Goal: Transaction & Acquisition: Purchase product/service

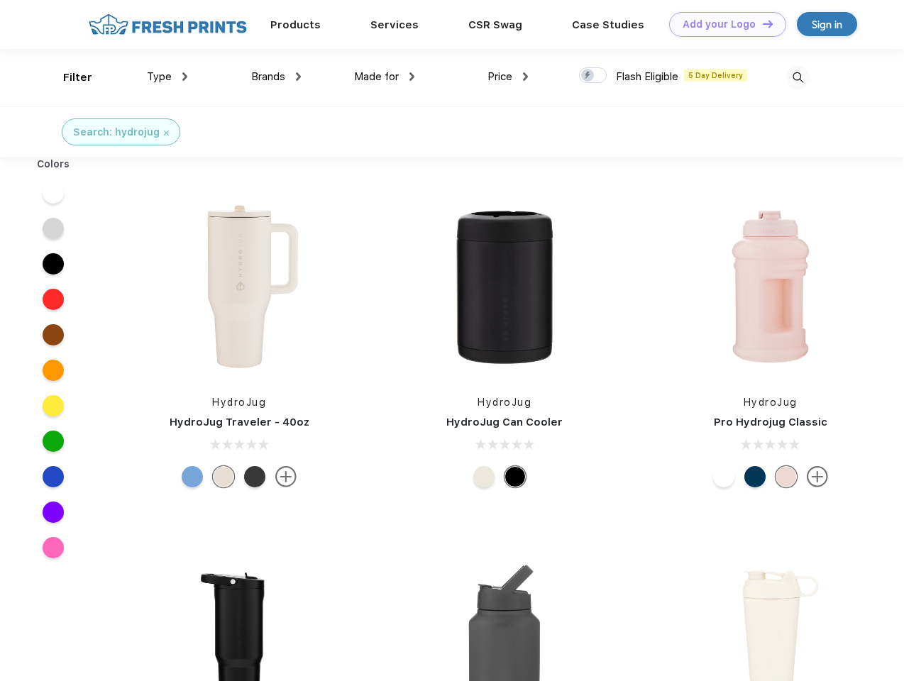
click at [723, 24] on link "Add your Logo Design Tool" at bounding box center [727, 24] width 117 height 25
click at [0, 0] on div "Design Tool" at bounding box center [0, 0] width 0 height 0
click at [762, 23] on link "Add your Logo Design Tool" at bounding box center [727, 24] width 117 height 25
click at [68, 77] on div "Filter" at bounding box center [77, 78] width 29 height 16
click at [168, 77] on span "Type" at bounding box center [159, 76] width 25 height 13
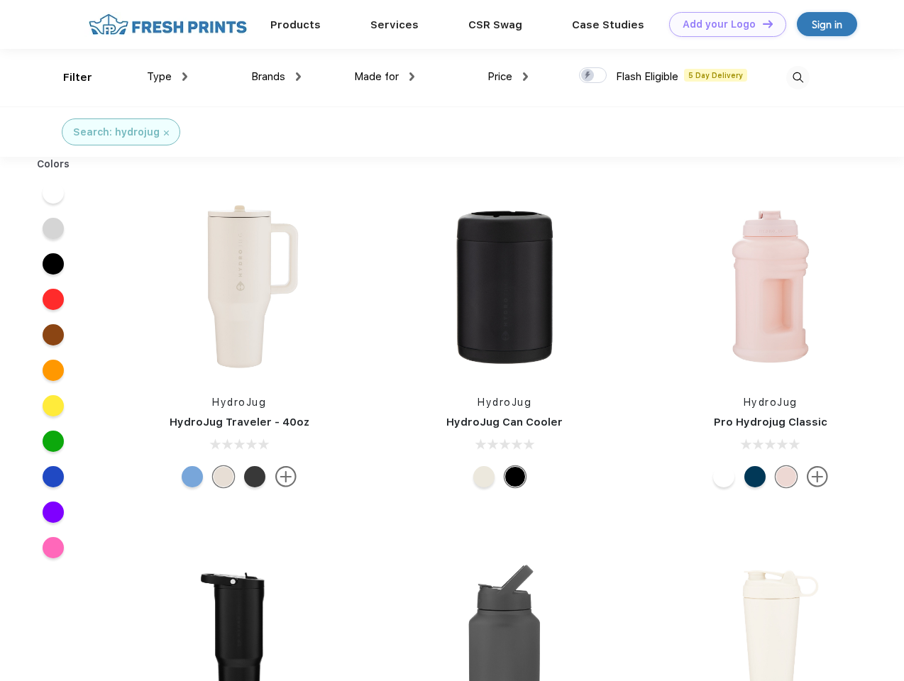
click at [276, 77] on span "Brands" at bounding box center [268, 76] width 34 height 13
click at [385, 77] on span "Made for" at bounding box center [376, 76] width 45 height 13
click at [508, 77] on span "Price" at bounding box center [500, 76] width 25 height 13
click at [593, 76] on div at bounding box center [593, 75] width 28 height 16
click at [588, 76] on input "checkbox" at bounding box center [583, 71] width 9 height 9
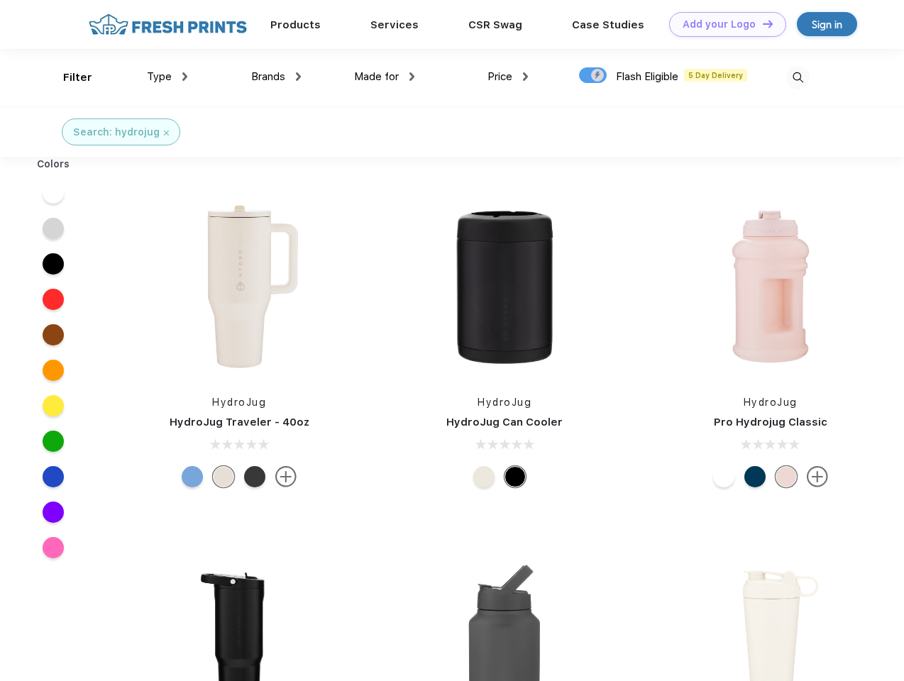
click at [798, 77] on img at bounding box center [797, 77] width 23 height 23
